Goal: Find specific page/section: Find specific page/section

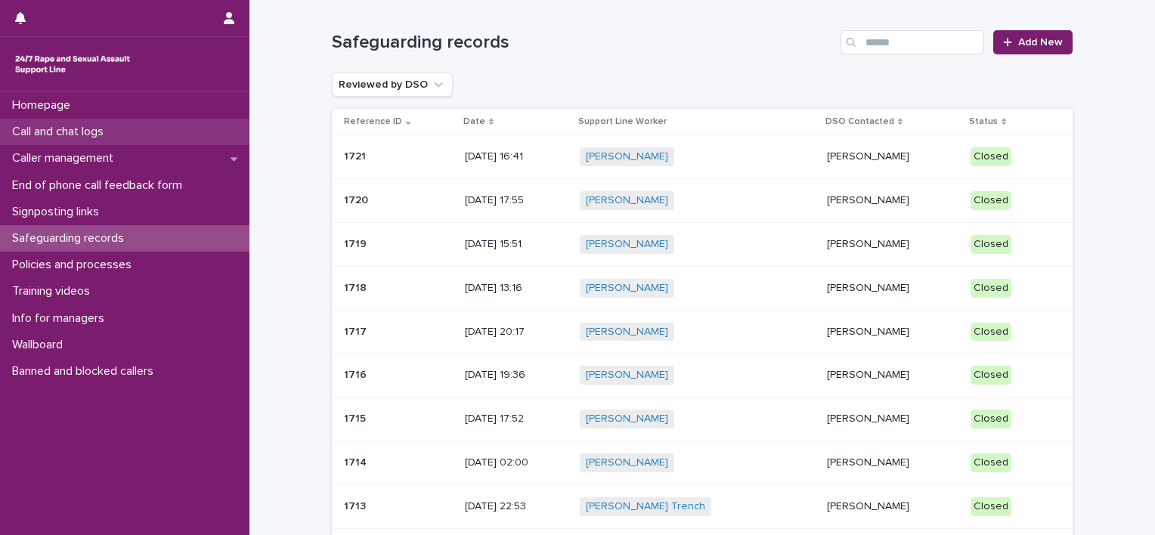
click at [100, 128] on p "Call and chat logs" at bounding box center [61, 132] width 110 height 14
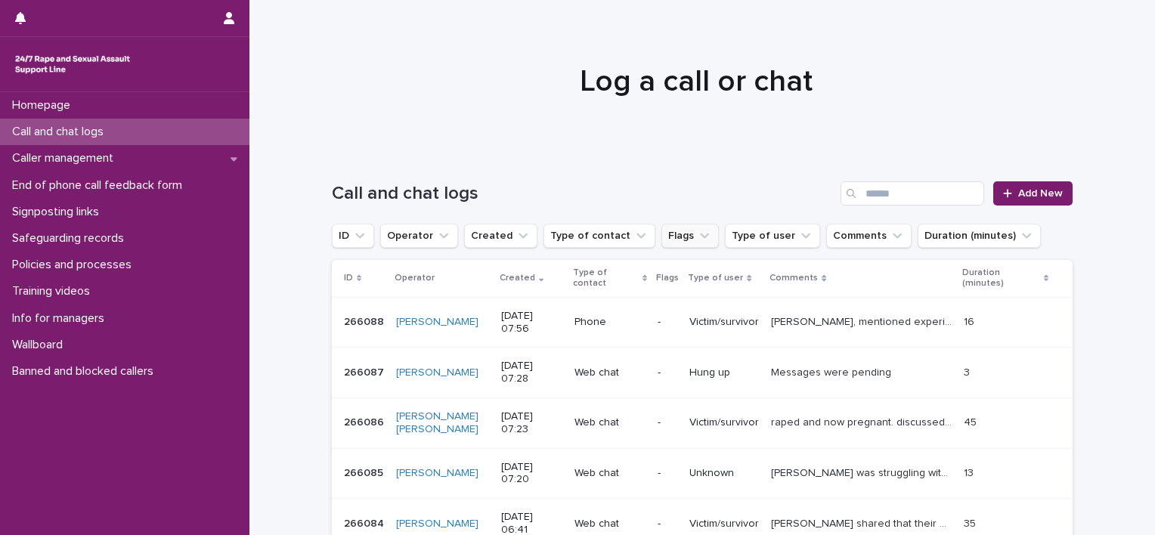
click at [700, 234] on icon "Flags" at bounding box center [704, 236] width 9 height 5
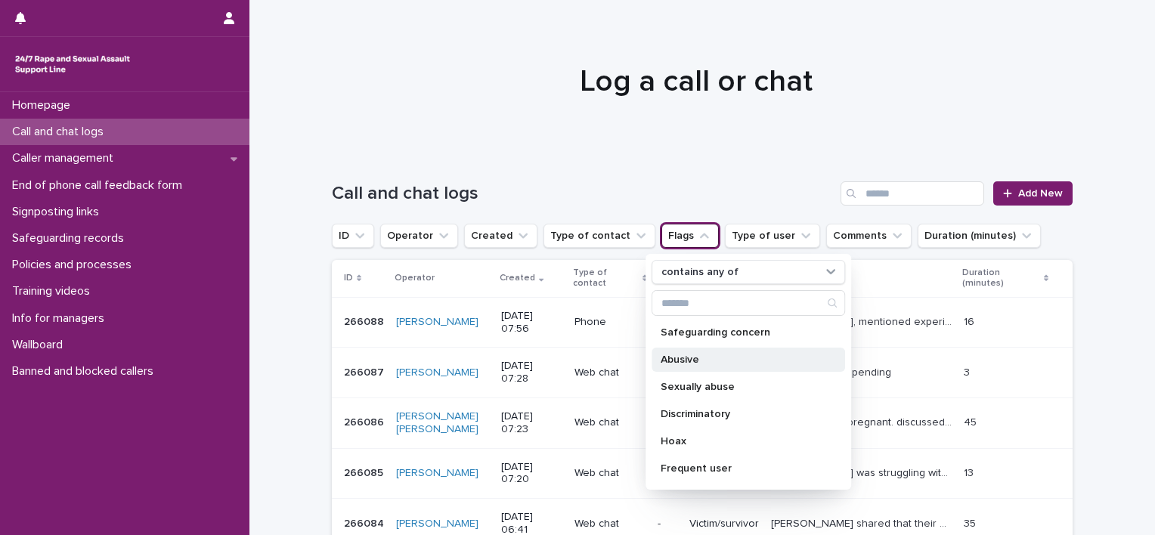
click at [703, 354] on p "Abusive" at bounding box center [740, 359] width 160 height 11
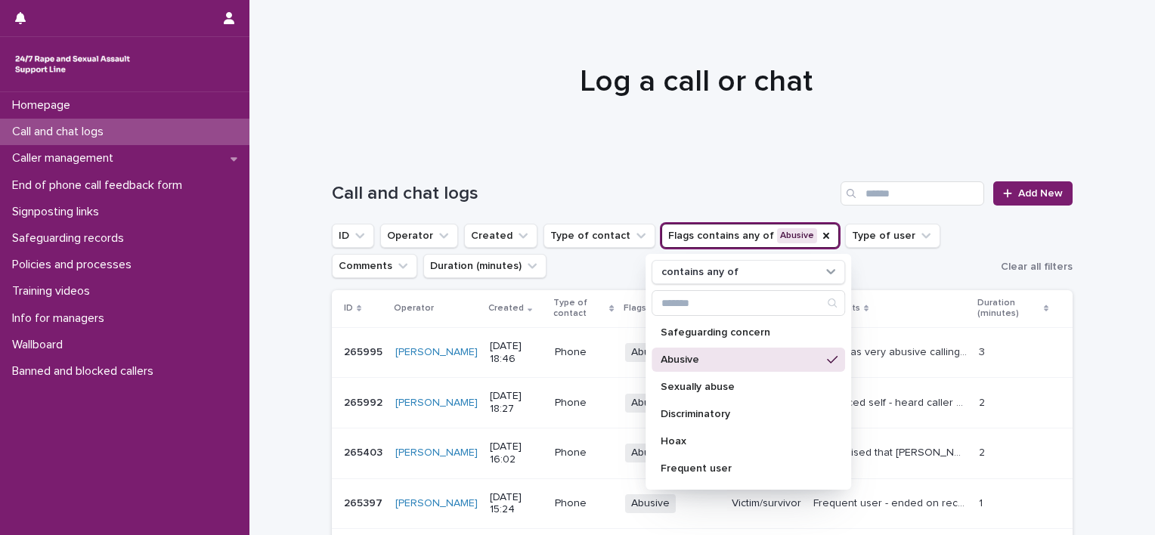
click at [609, 274] on ul "ID Operator Created Type of contact Flags contains any of Abusive contains any …" at bounding box center [663, 251] width 669 height 60
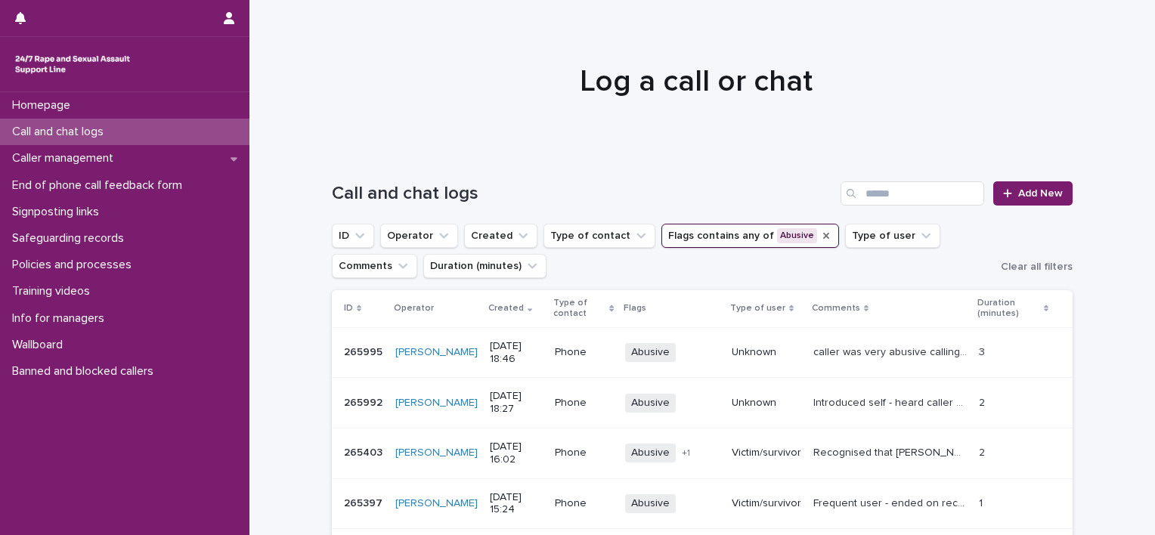
click at [820, 238] on icon "Flags" at bounding box center [826, 236] width 12 height 12
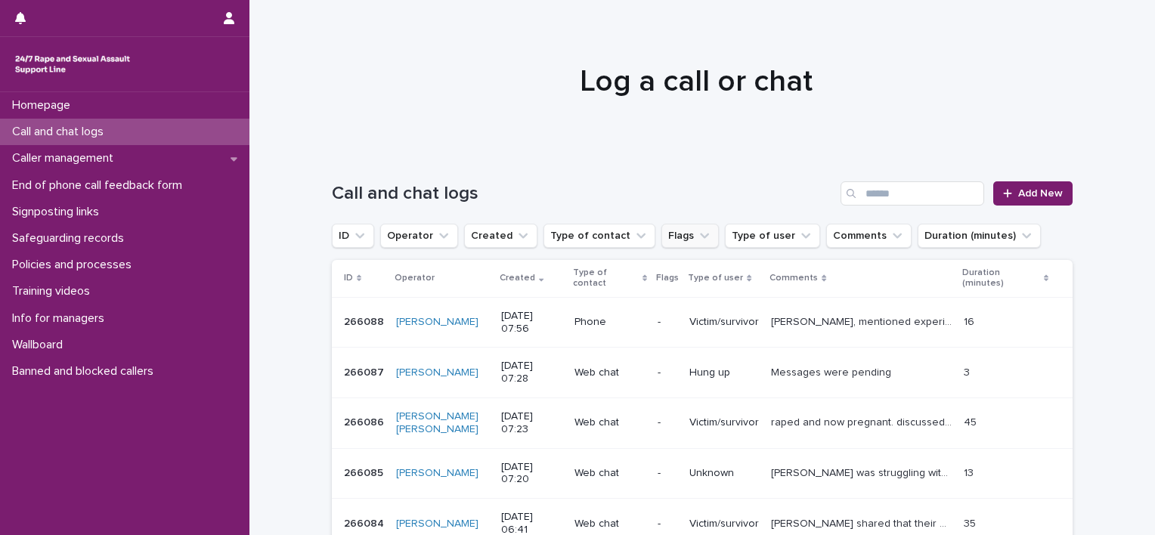
click at [667, 242] on button "Flags" at bounding box center [689, 236] width 57 height 24
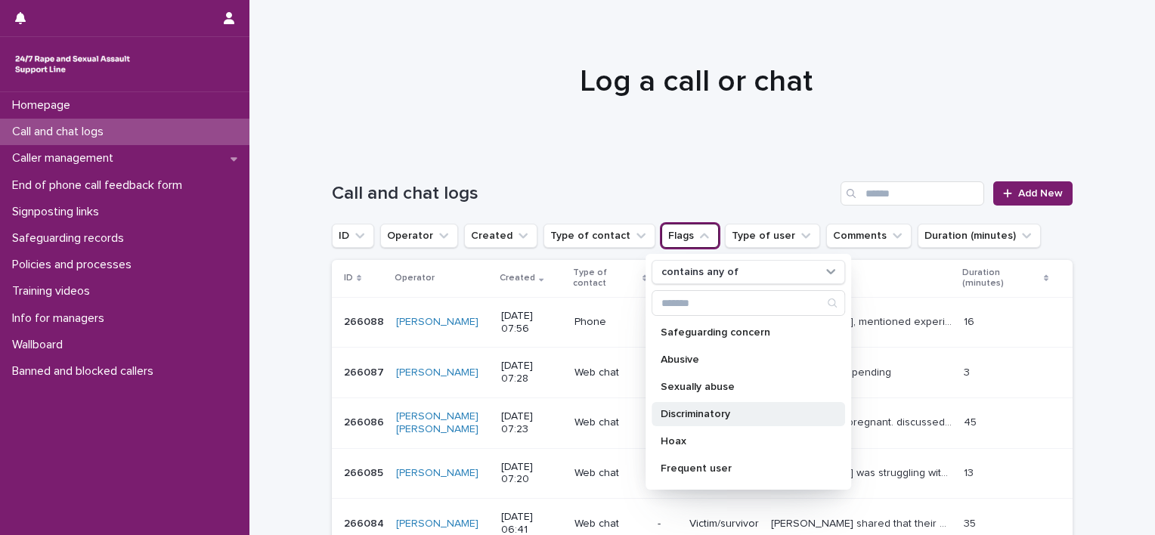
click at [698, 410] on p "Discriminatory" at bounding box center [740, 414] width 160 height 11
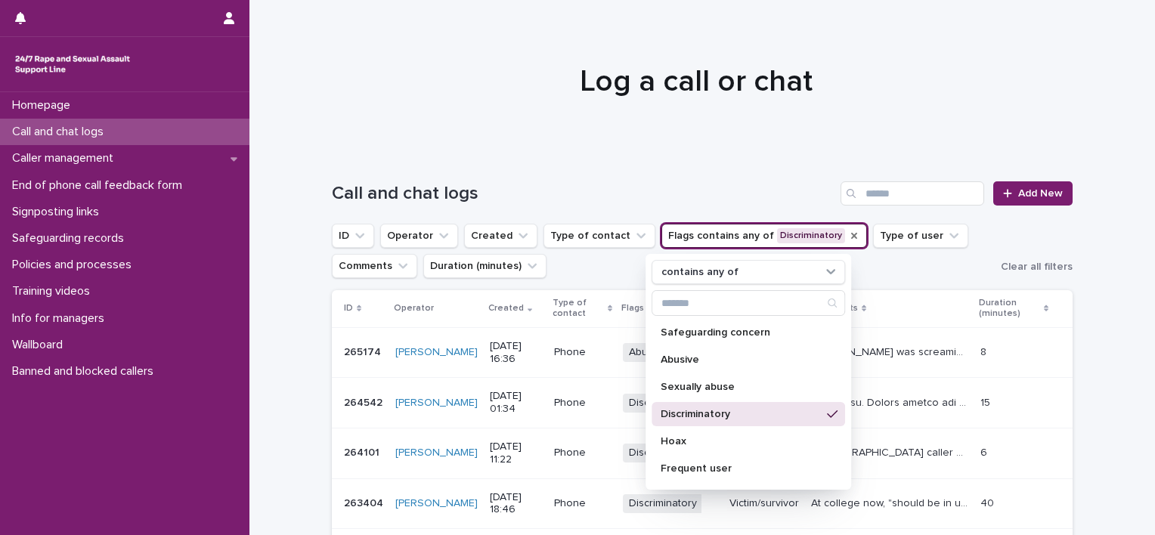
click at [881, 272] on ul "ID Operator Created Type of contact Flags contains any of Discriminatory contai…" at bounding box center [663, 251] width 669 height 60
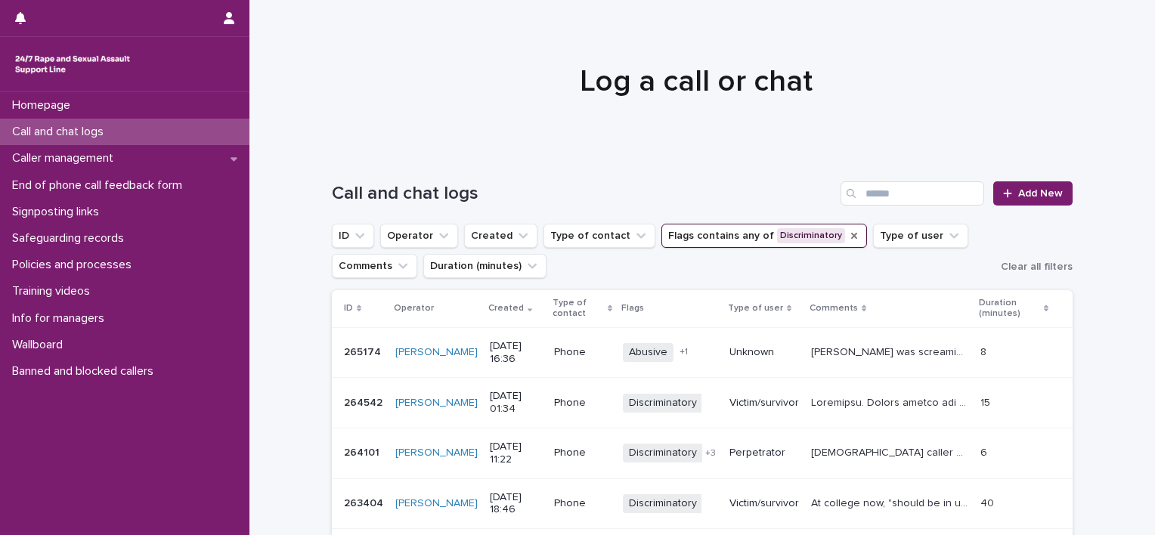
click at [848, 235] on icon "Flags" at bounding box center [854, 236] width 12 height 12
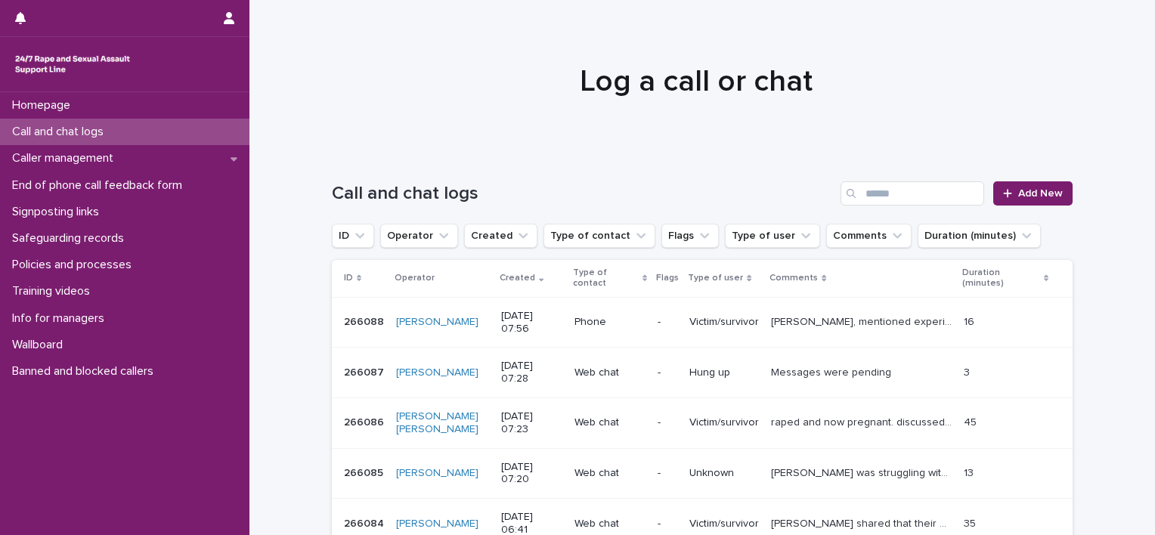
click at [697, 239] on icon "Flags" at bounding box center [704, 235] width 15 height 15
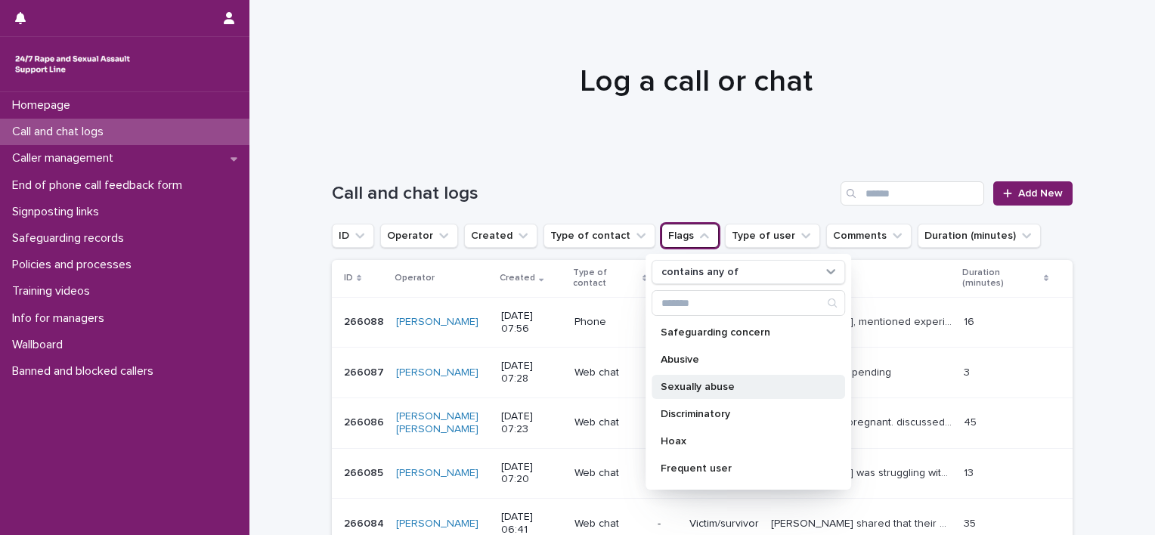
click at [752, 394] on div "Sexually abuse" at bounding box center [747, 387] width 193 height 24
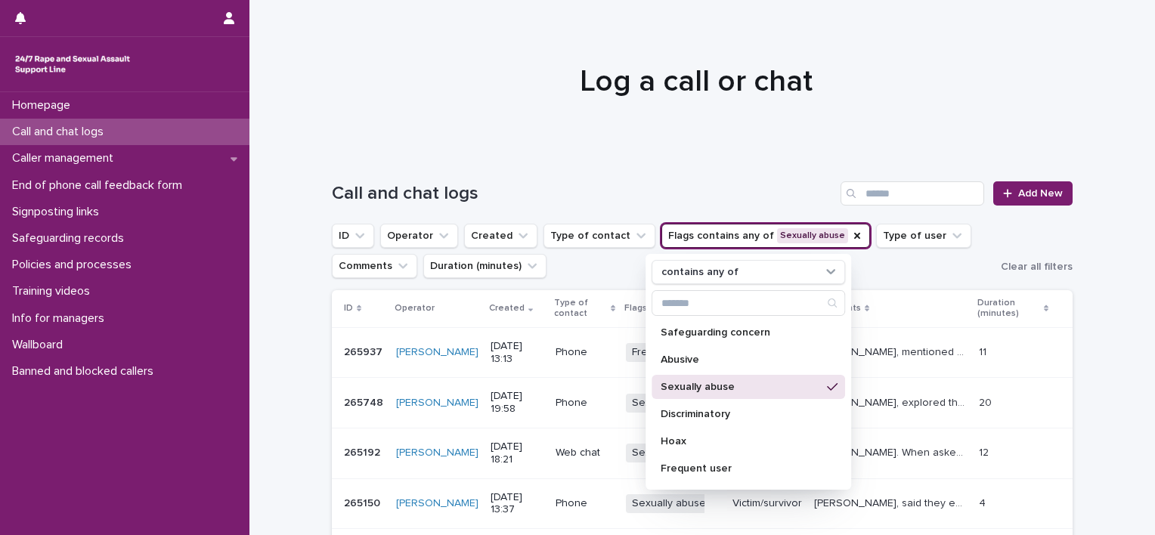
click at [895, 270] on ul "ID Operator Created Type of contact Flags contains any of Sexually abuse contai…" at bounding box center [663, 251] width 669 height 60
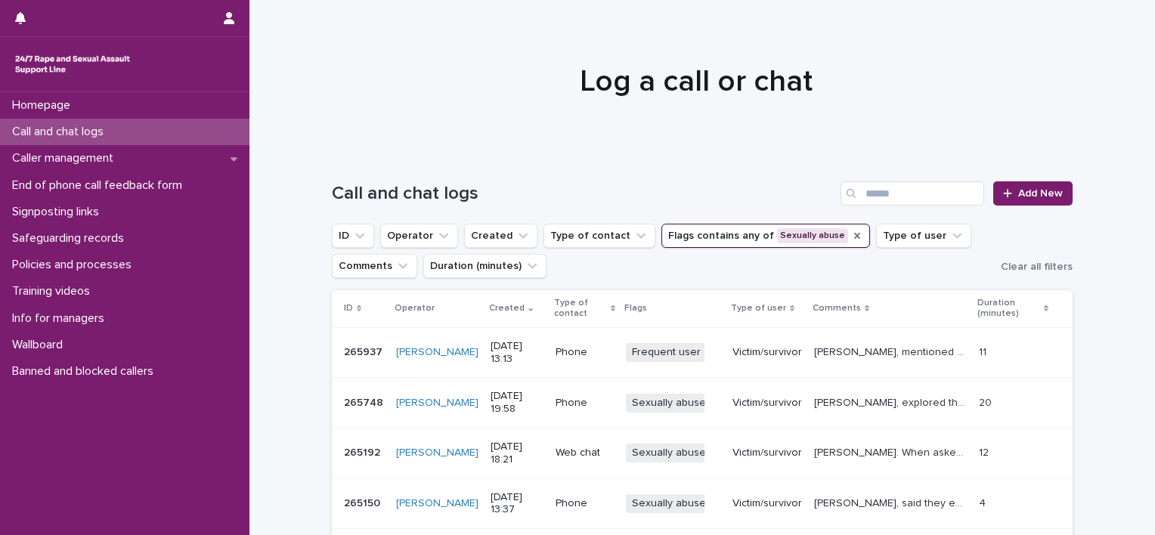
click at [851, 233] on icon "Flags" at bounding box center [857, 236] width 12 height 12
